Goal: Check status: Check status

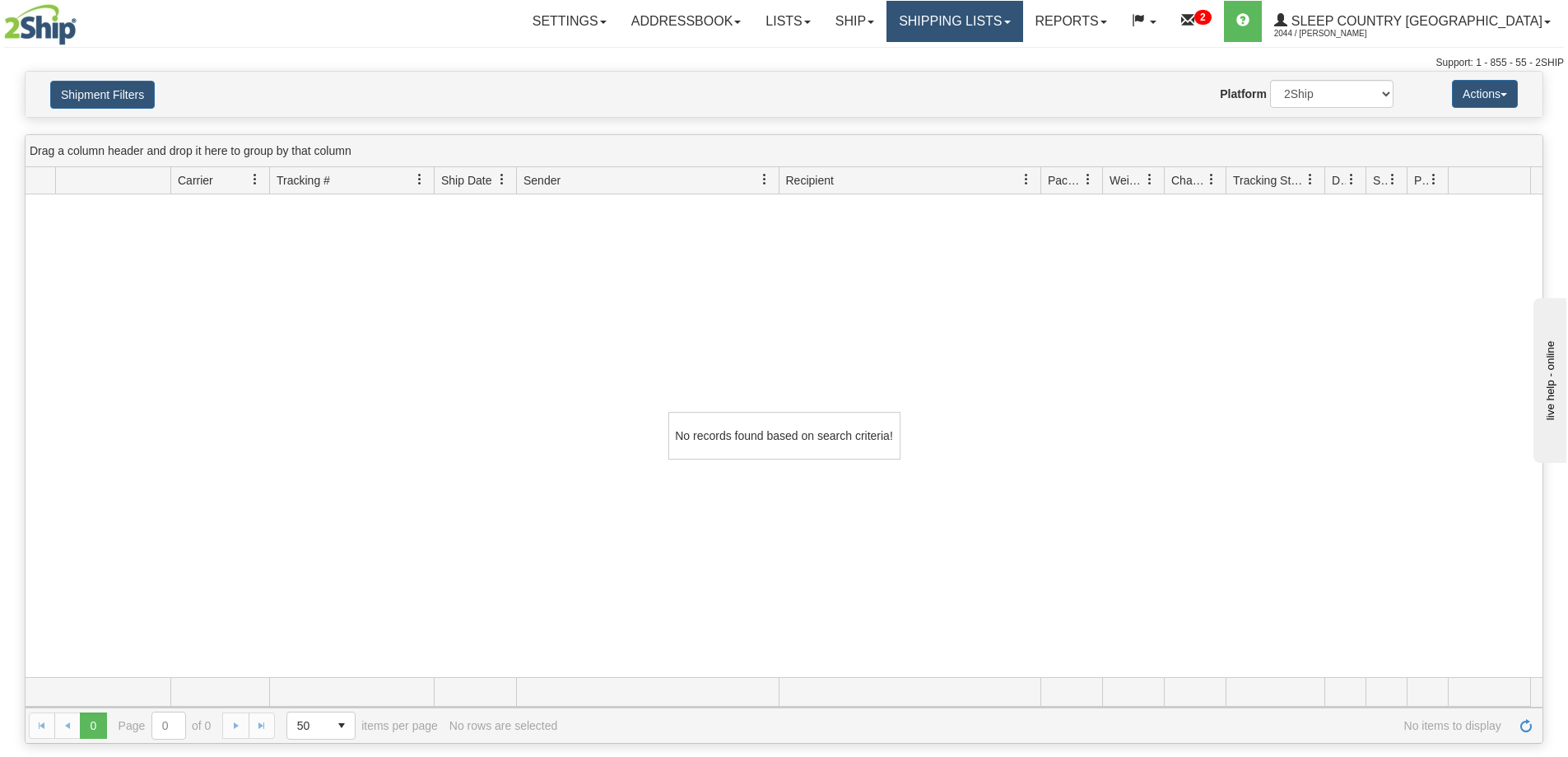
click at [1022, 31] on link "Shipping lists" at bounding box center [954, 21] width 136 height 41
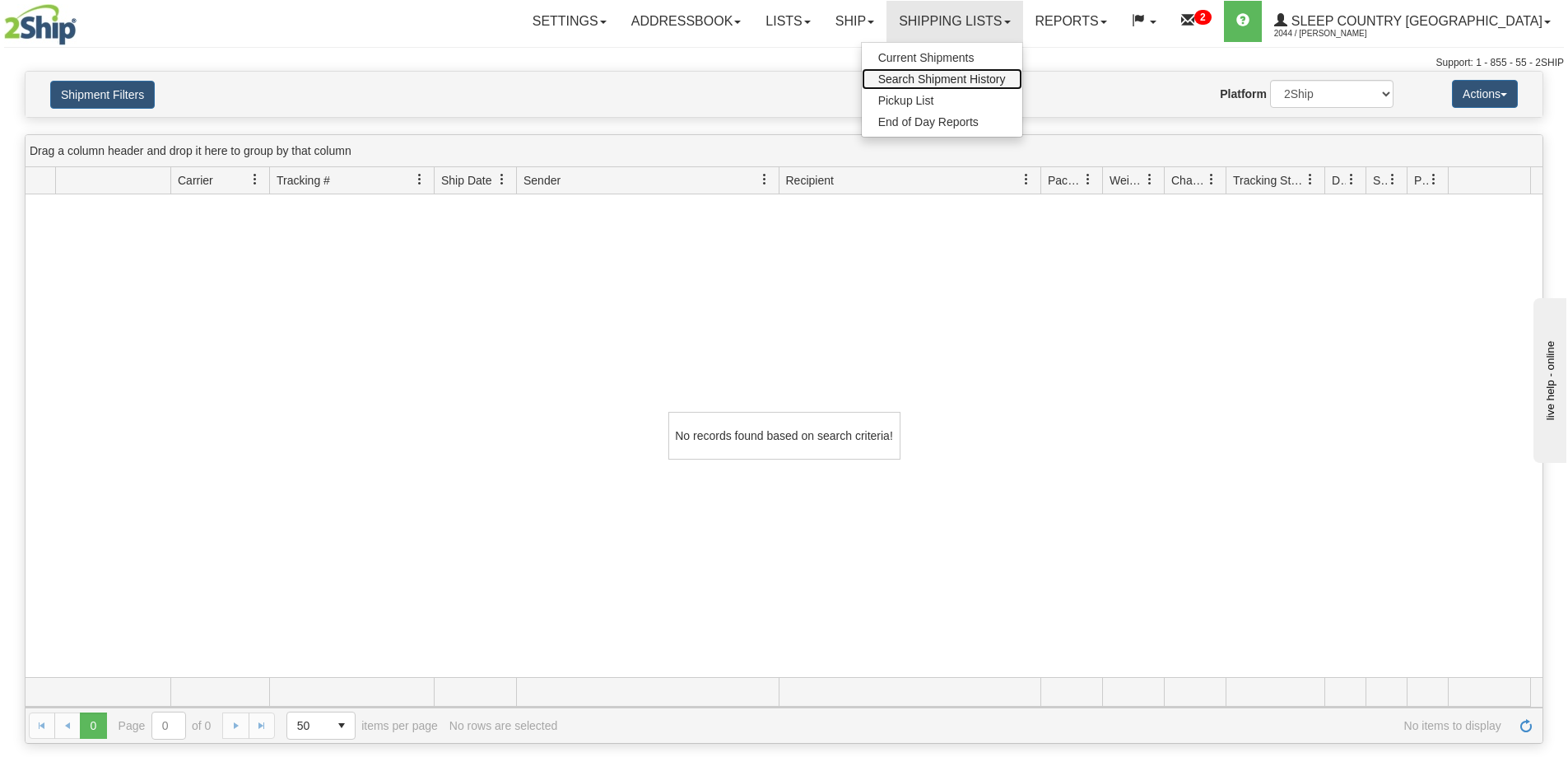
click at [1022, 89] on link "Search Shipment History" at bounding box center [941, 79] width 160 height 22
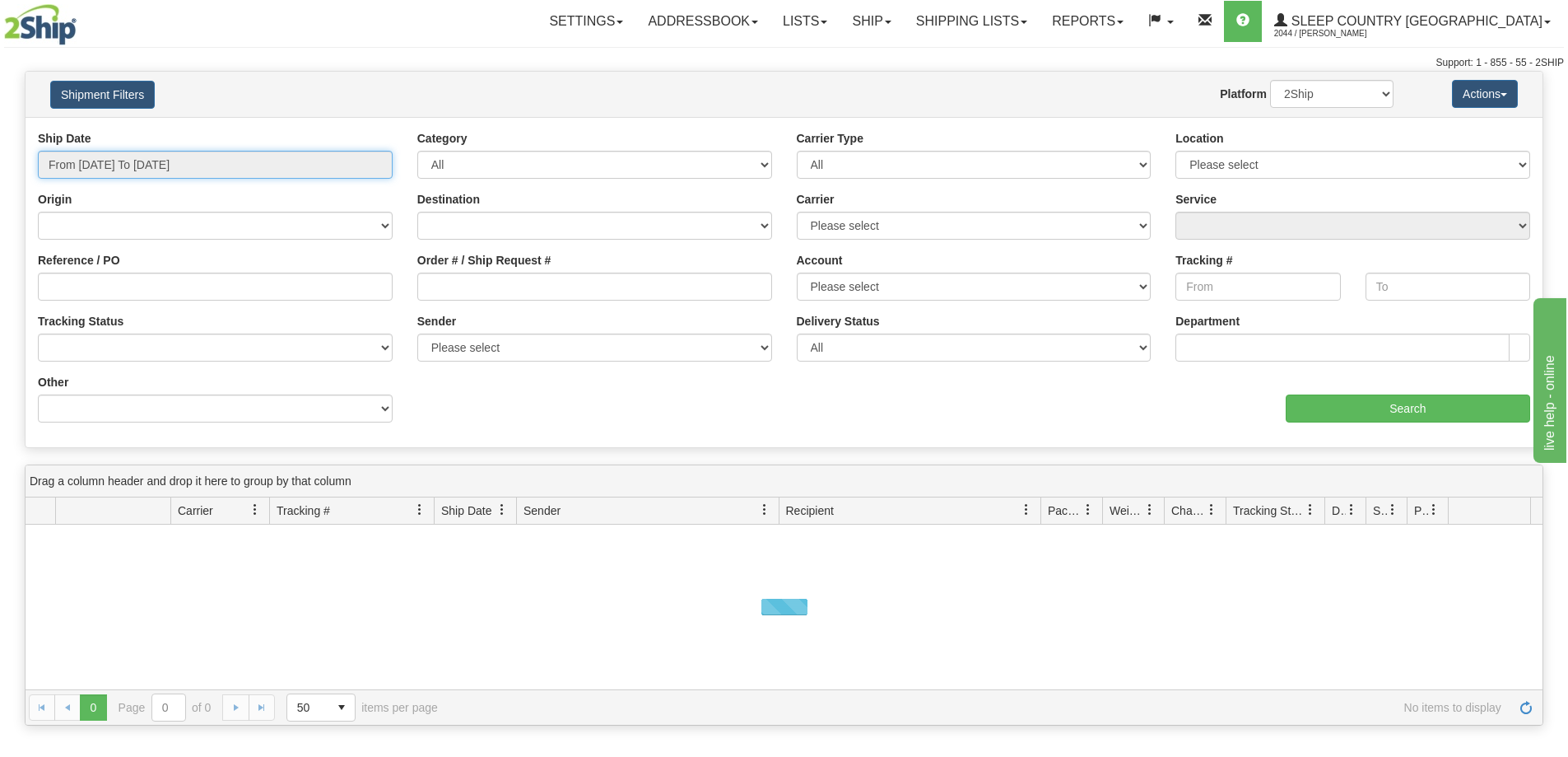
click at [229, 159] on input "From 10/14/2025 To 10/15/2025" at bounding box center [216, 165] width 355 height 28
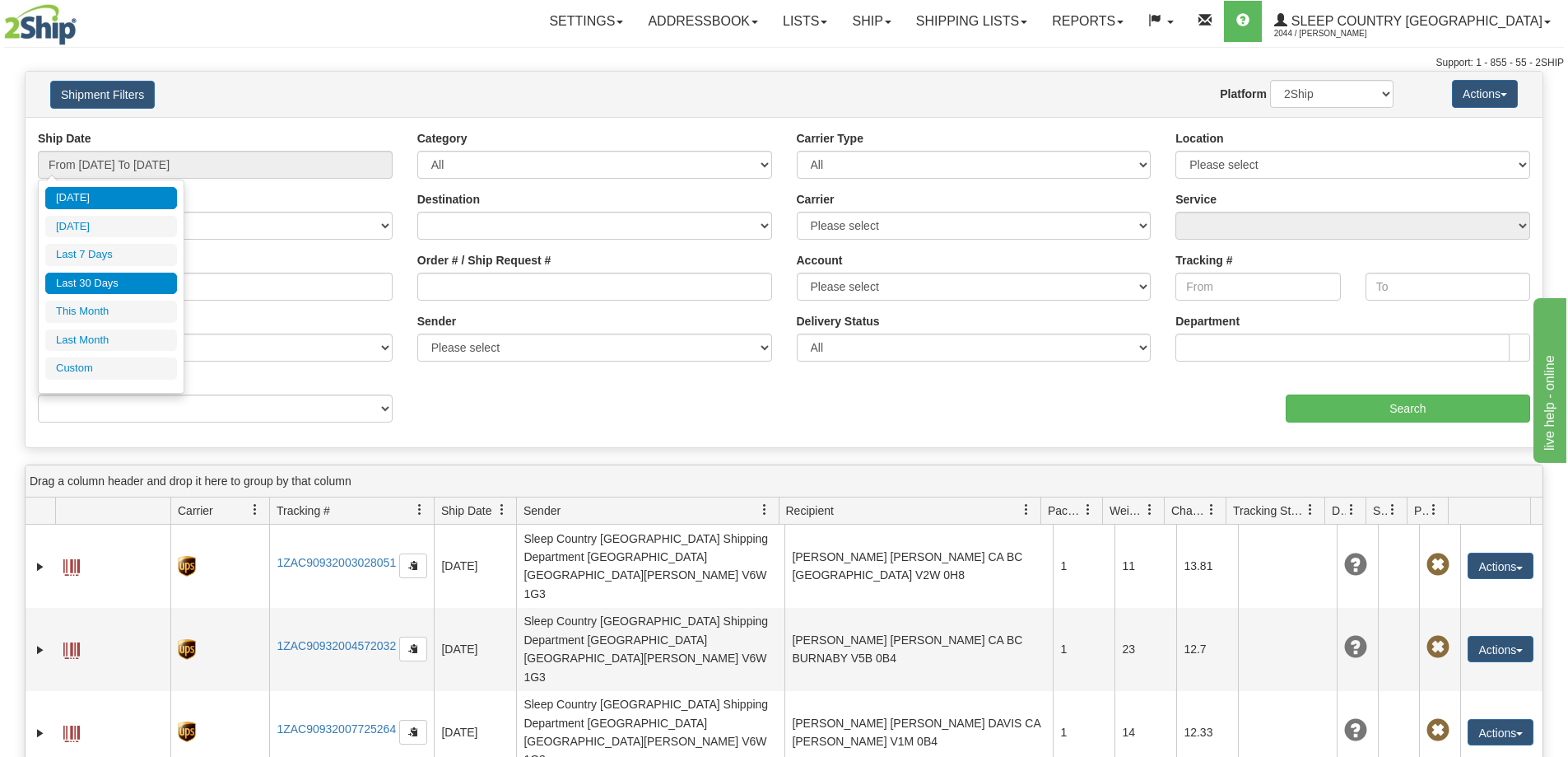
click at [126, 288] on li "Last 30 Days" at bounding box center [111, 283] width 132 height 22
type input "From [DATE] To [DATE]"
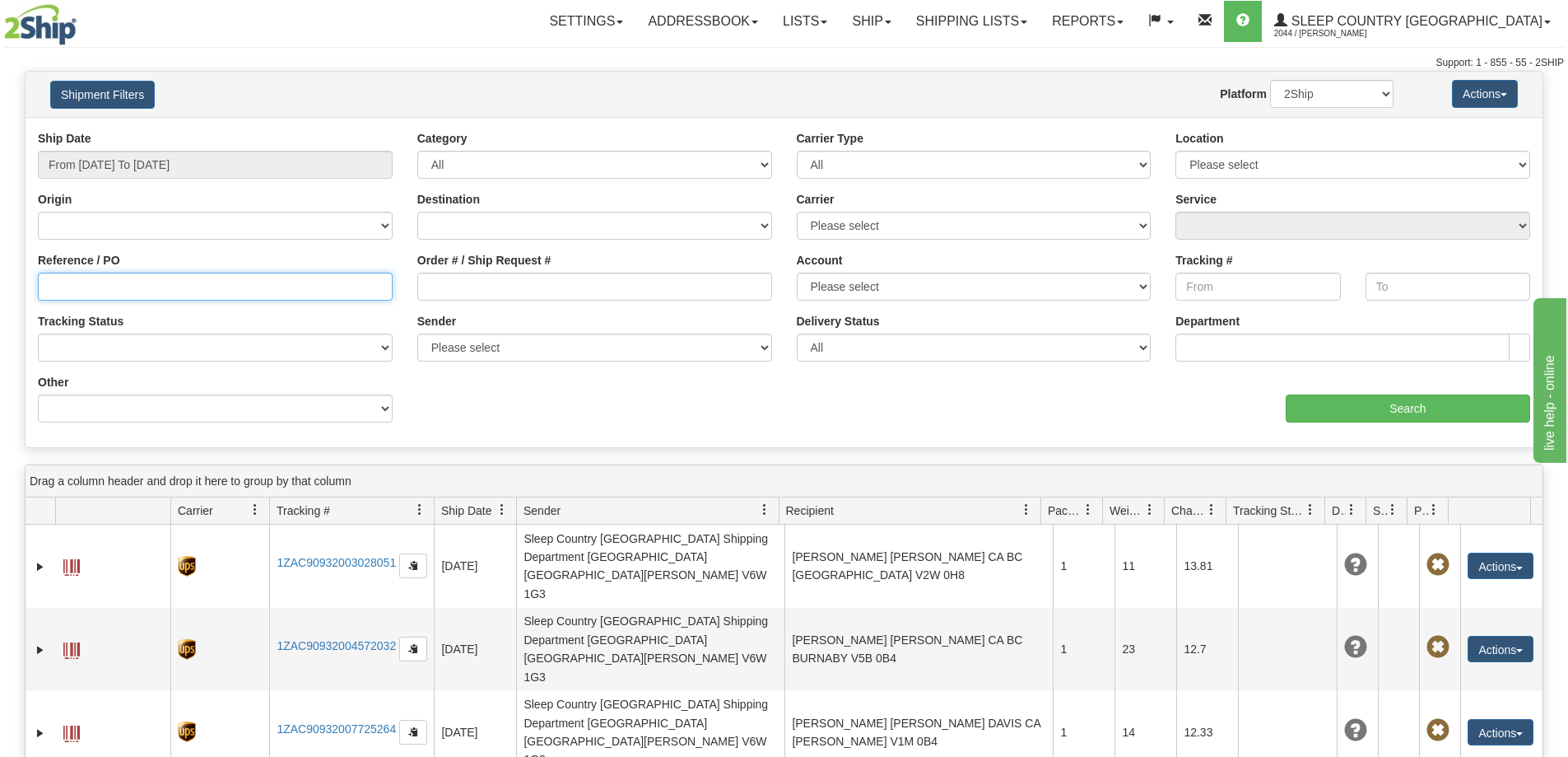
click at [191, 296] on input "Reference / PO" at bounding box center [216, 286] width 355 height 28
paste input "9000I152826"
type input "9000I152826"
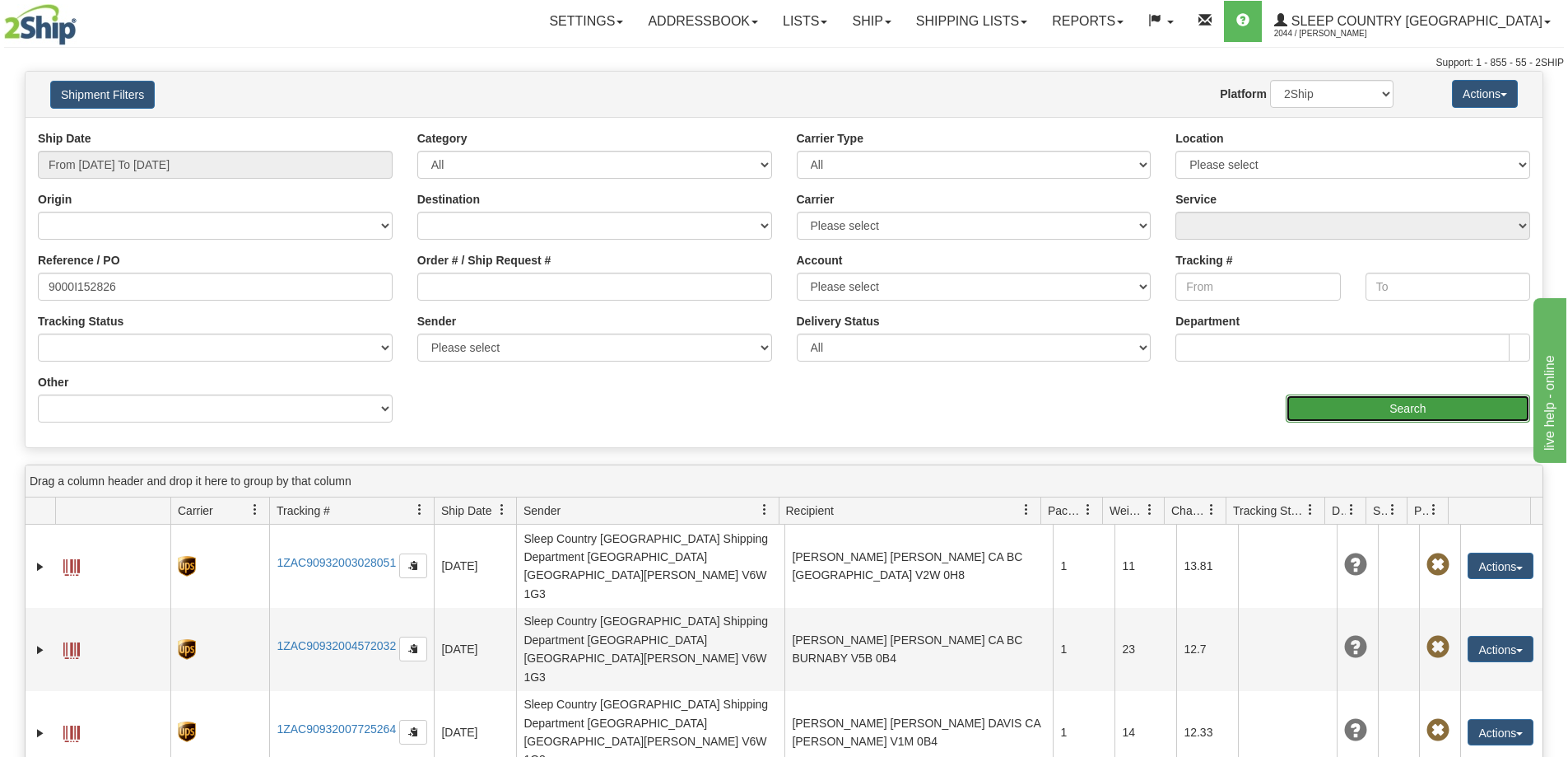
click at [1416, 405] on input "Search" at bounding box center [1407, 408] width 245 height 28
